Goal: Communication & Community: Answer question/provide support

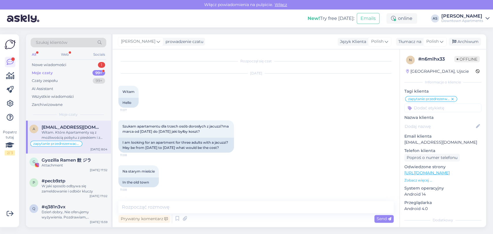
scroll to position [64, 0]
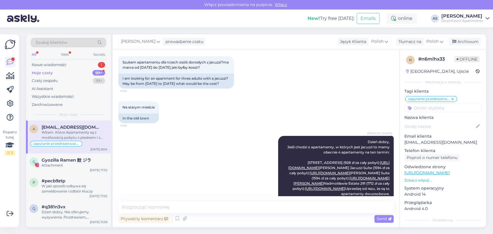
click at [89, 70] on div "Moje czaty 99+" at bounding box center [69, 73] width 76 height 8
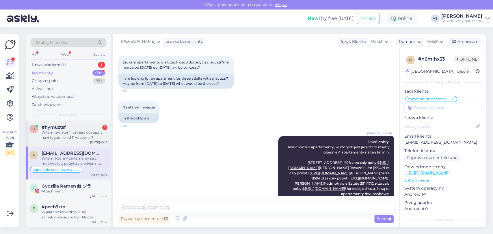
click at [67, 134] on div "Witam, awiator 11 czy jest dostępny na 4 tygodnie od 11 wrzesnia ?" at bounding box center [75, 135] width 66 height 10
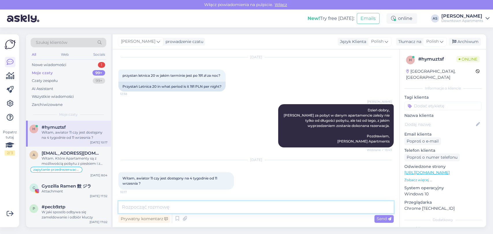
click at [197, 206] on textarea at bounding box center [255, 207] width 275 height 12
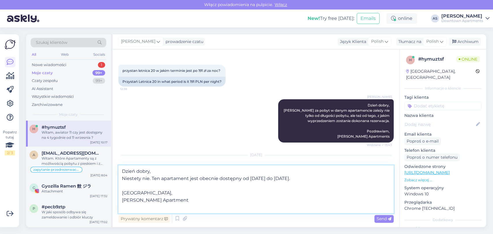
type textarea "Dzień dobry, Niestety nie. Ten apartament jest obecnie dostępny od [DATE] do [D…"
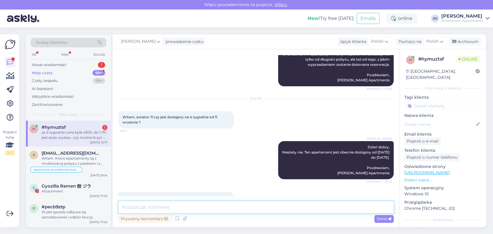
scroll to position [107, 0]
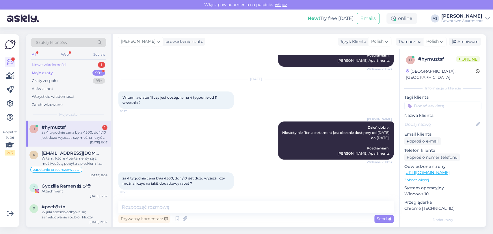
click at [79, 63] on div "Nowe wiadomości 1" at bounding box center [69, 65] width 76 height 8
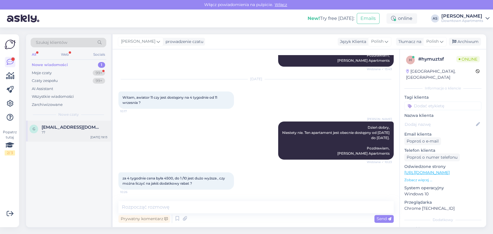
click at [55, 132] on div "??" at bounding box center [75, 132] width 66 height 5
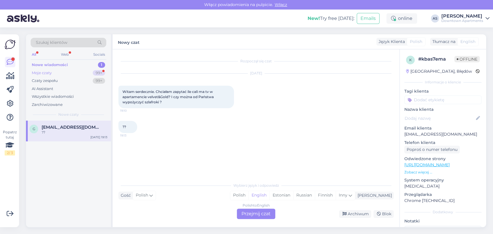
click at [55, 71] on div "Moje czaty 99+" at bounding box center [69, 73] width 76 height 8
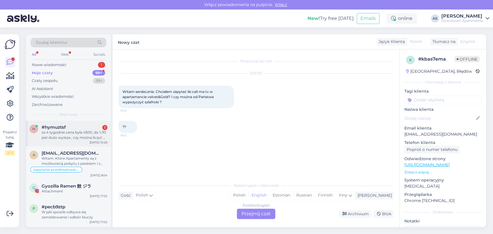
click at [70, 137] on div "za 4 tygodnie cena była 4500, do 1 /10 jest dużo wyższa , czy można liczyć na j…" at bounding box center [75, 135] width 66 height 10
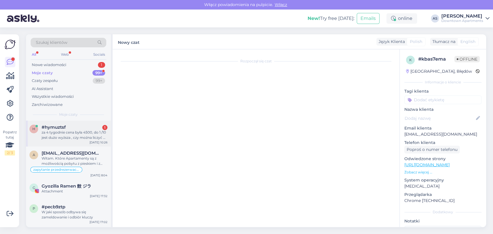
scroll to position [107, 0]
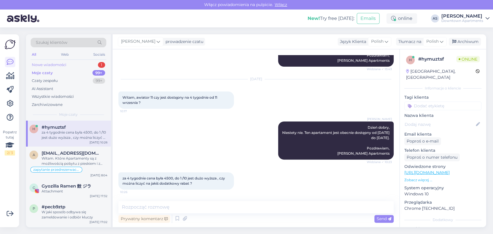
click at [92, 65] on div "Nowe wiadomości 1" at bounding box center [69, 65] width 76 height 8
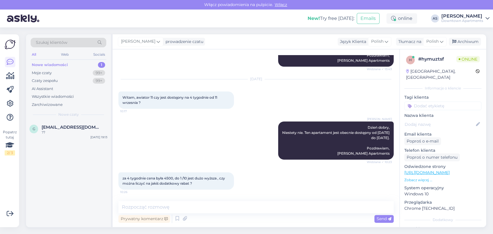
click at [81, 143] on div "g [EMAIL_ADDRESS][DOMAIN_NAME] ?? [DATE] 19:13" at bounding box center [68, 174] width 85 height 106
click at [92, 133] on div "??" at bounding box center [75, 132] width 66 height 5
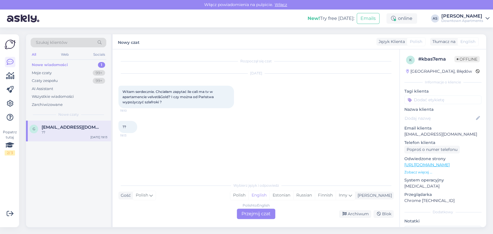
click at [256, 217] on div "Polish to English Przejmij czat" at bounding box center [256, 214] width 38 height 10
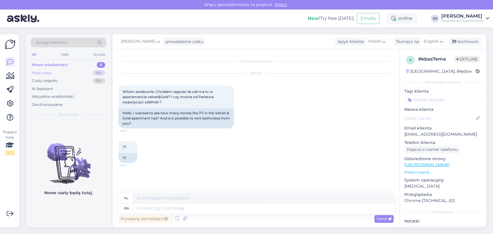
click at [89, 72] on div "Moje czaty 99+" at bounding box center [69, 73] width 76 height 8
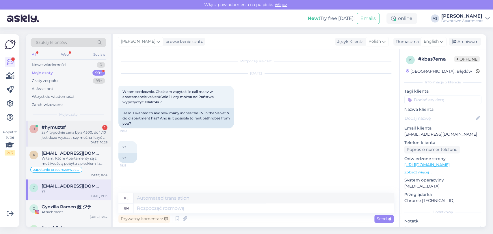
click at [54, 127] on span "#hymuztsf" at bounding box center [54, 127] width 24 height 5
